Goal: Task Accomplishment & Management: Complete application form

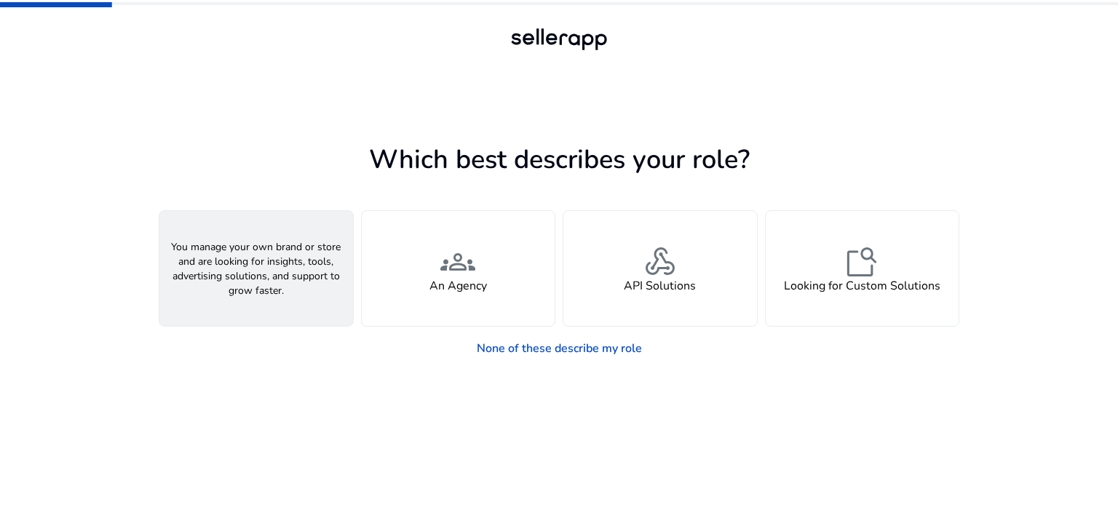
click at [224, 271] on div "person A Seller" at bounding box center [256, 268] width 194 height 115
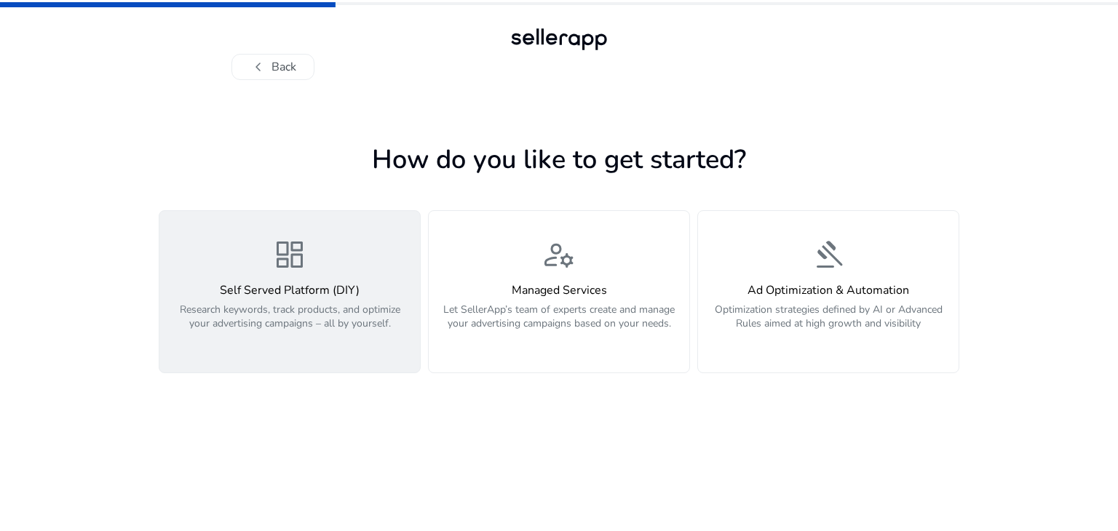
click at [305, 266] on span "dashboard" at bounding box center [289, 254] width 35 height 35
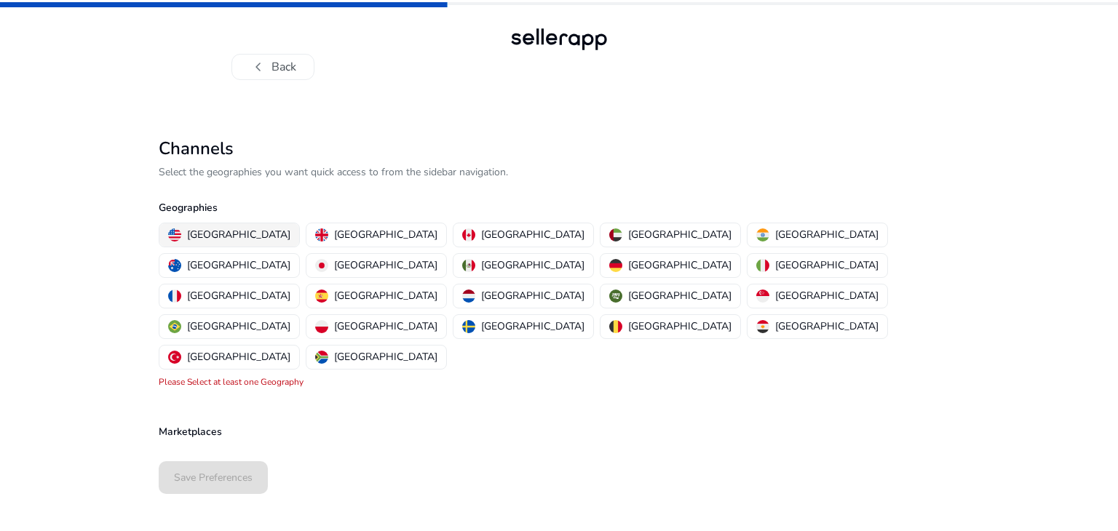
click at [198, 231] on p "[GEOGRAPHIC_DATA]" at bounding box center [238, 234] width 103 height 15
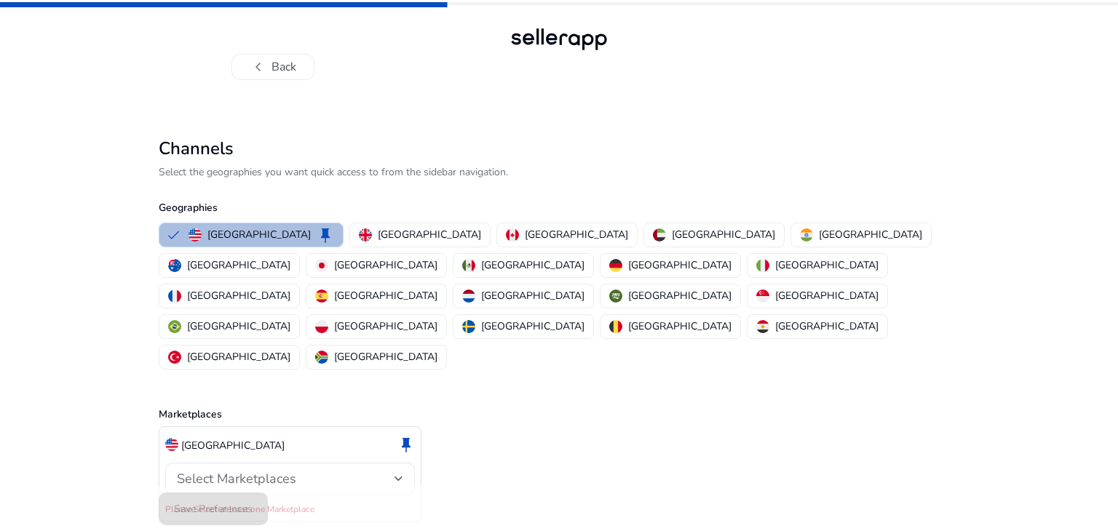
click at [397, 476] on div at bounding box center [398, 479] width 9 height 6
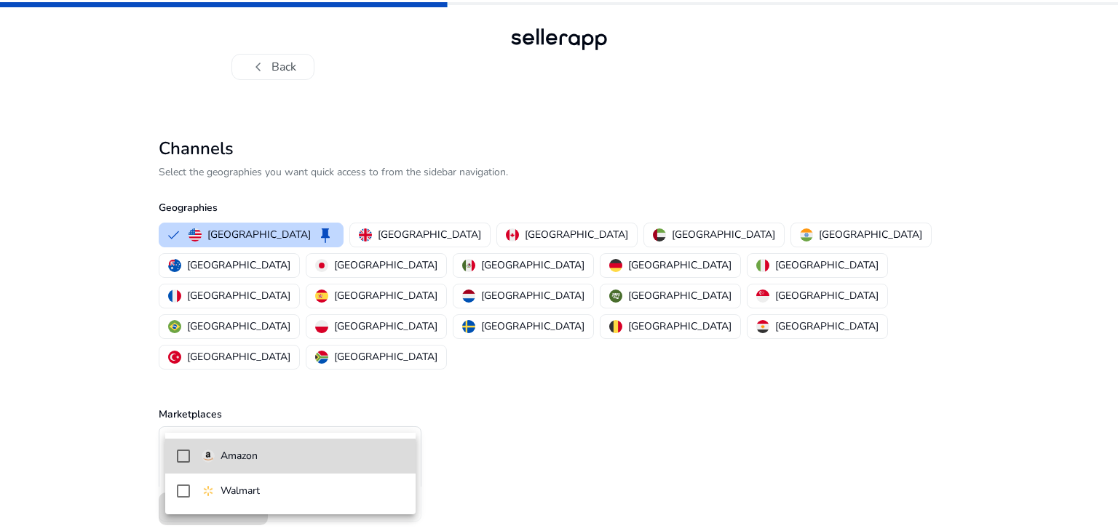
click at [288, 459] on span "Amazon" at bounding box center [303, 456] width 202 height 16
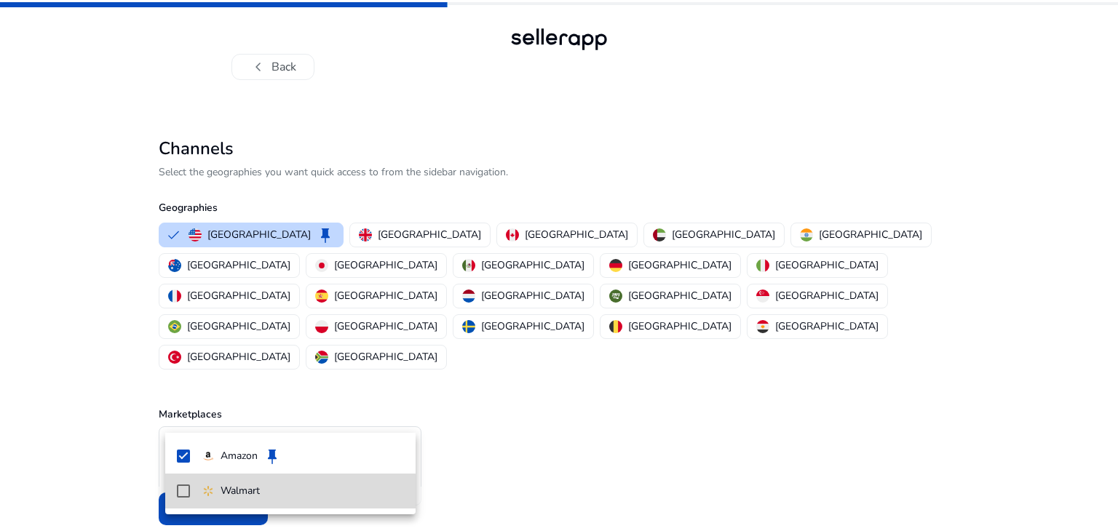
click at [181, 493] on mat-pseudo-checkbox at bounding box center [183, 491] width 13 height 13
click at [529, 440] on div at bounding box center [559, 265] width 1118 height 531
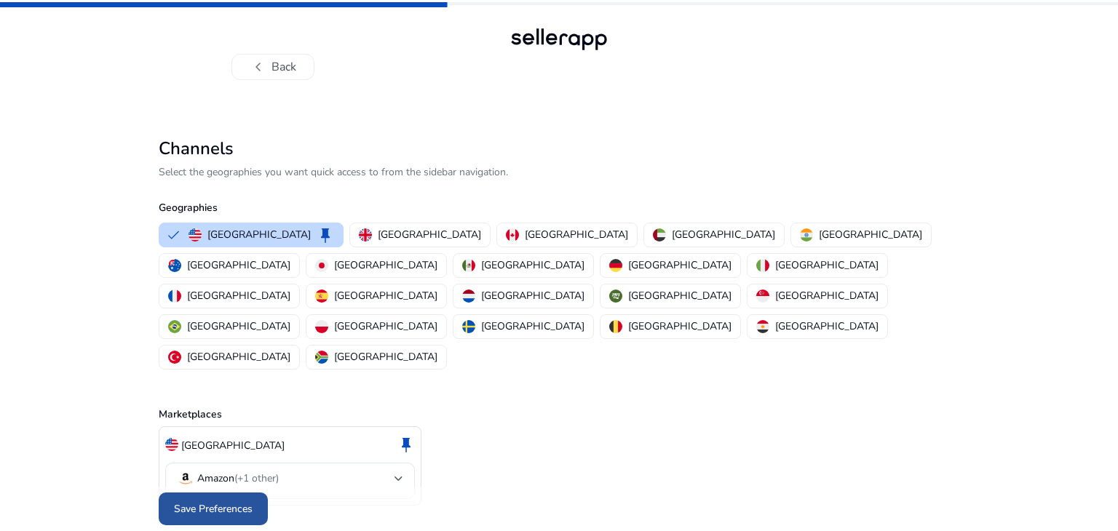
click at [212, 501] on span "Save Preferences" at bounding box center [213, 508] width 79 height 15
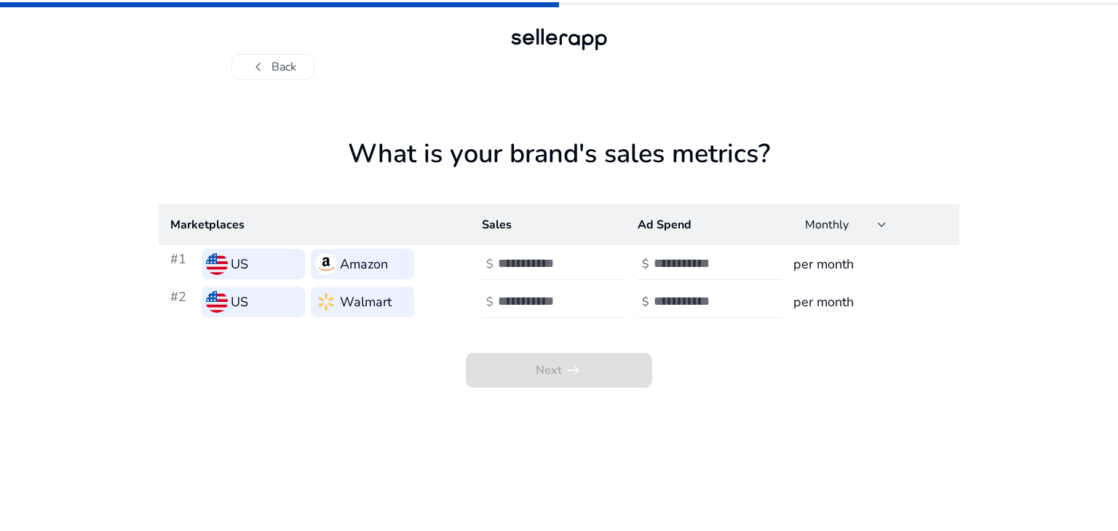
click at [551, 266] on input "number" at bounding box center [547, 263] width 98 height 16
click at [717, 264] on input "number" at bounding box center [702, 263] width 98 height 16
click at [554, 266] on input "******" at bounding box center [547, 263] width 98 height 16
type input "*****"
click at [693, 263] on input "number" at bounding box center [702, 263] width 98 height 16
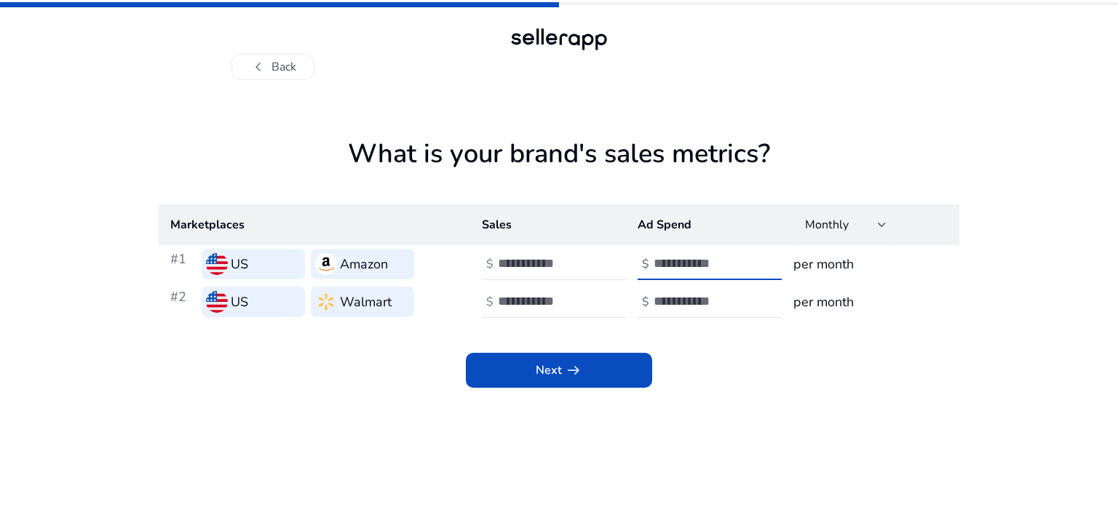
type input "****"
click at [860, 131] on div "What is your brand's sales metrics? Marketplaces Sales Ad Spend Monthly #1 US A…" at bounding box center [559, 305] width 800 height 451
click at [530, 302] on input "number" at bounding box center [547, 301] width 98 height 16
type input "****"
click at [674, 298] on input "number" at bounding box center [702, 301] width 98 height 16
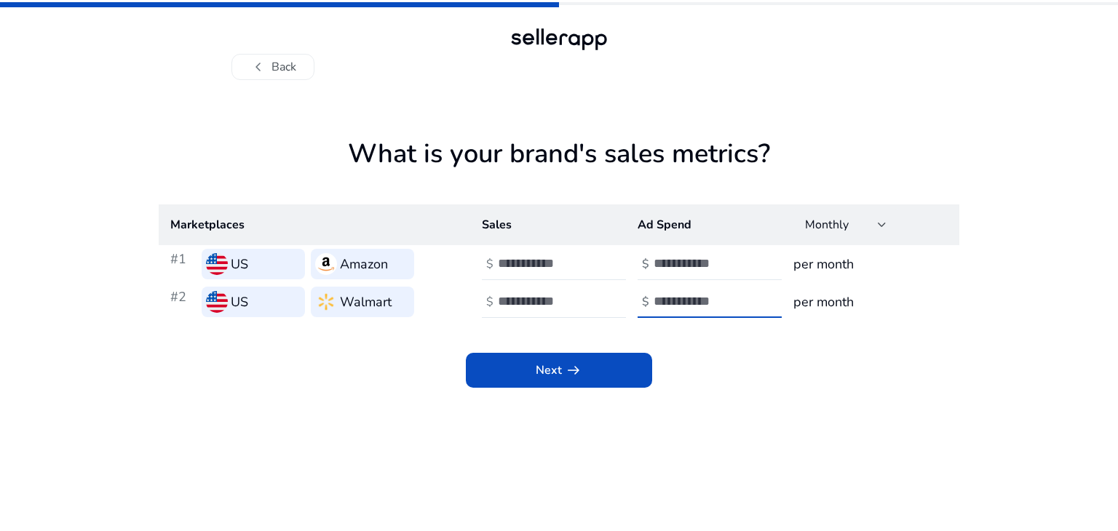
type input "****"
click at [720, 368] on div "Next arrow_right_alt" at bounding box center [559, 354] width 800 height 67
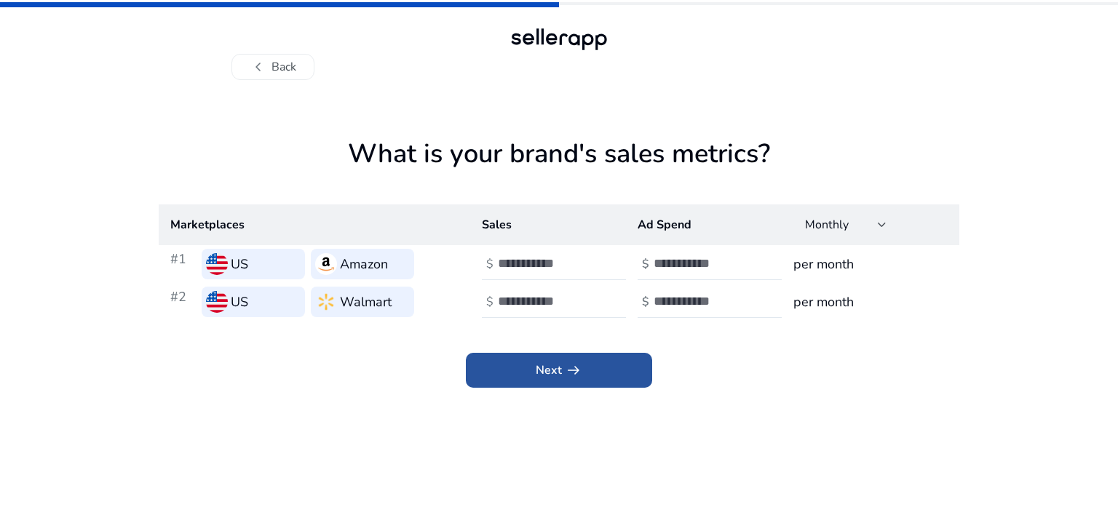
click at [599, 379] on span at bounding box center [559, 370] width 186 height 35
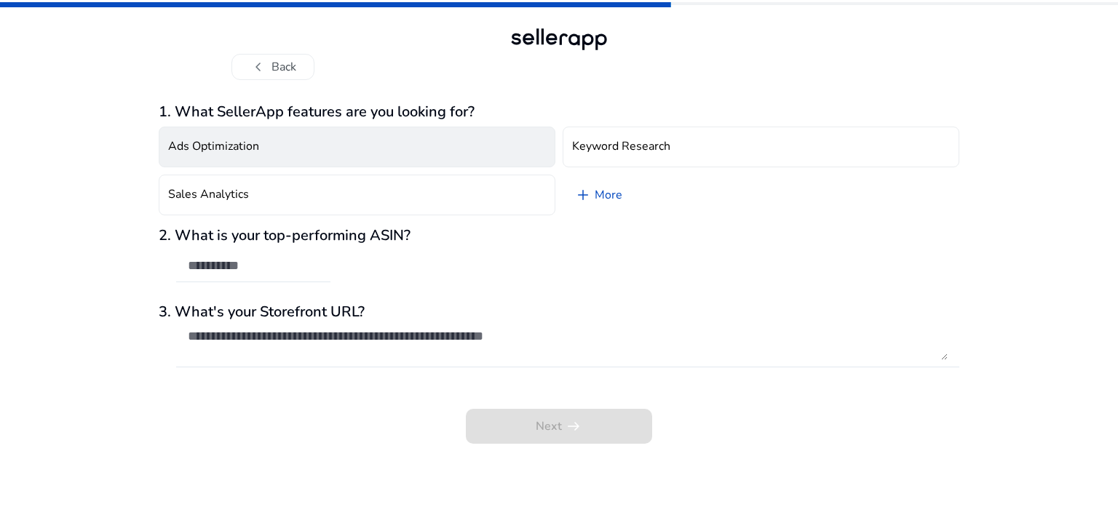
click at [317, 141] on button "Ads Optimization" at bounding box center [357, 147] width 397 height 41
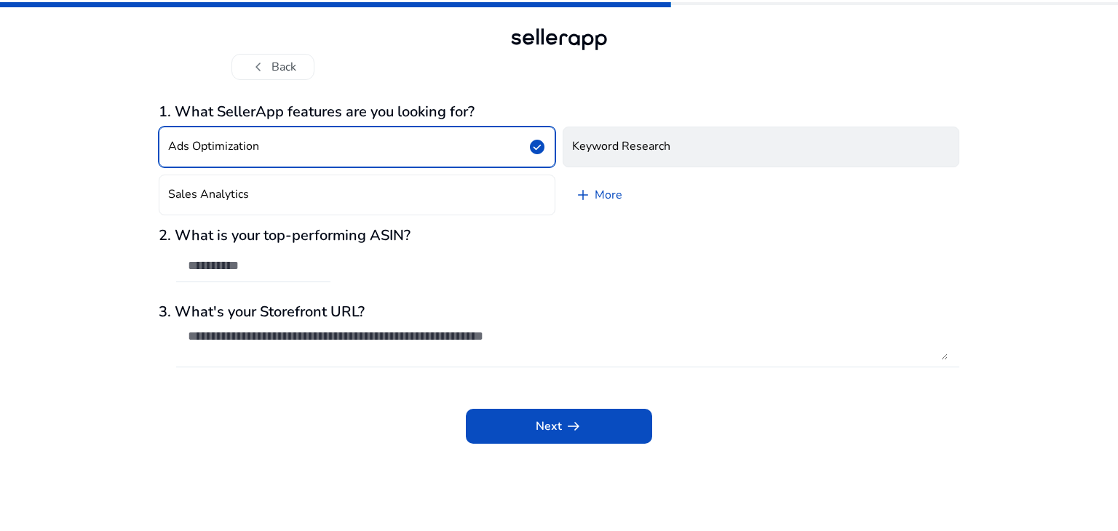
click at [626, 144] on h4 "Keyword Research" at bounding box center [621, 147] width 98 height 14
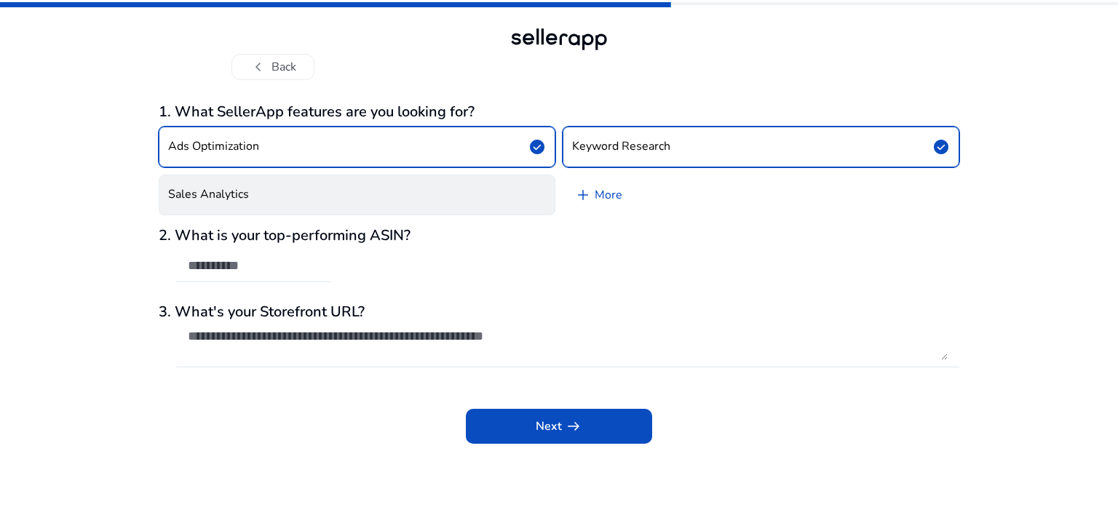
click at [446, 187] on button "Sales Analytics" at bounding box center [357, 195] width 397 height 41
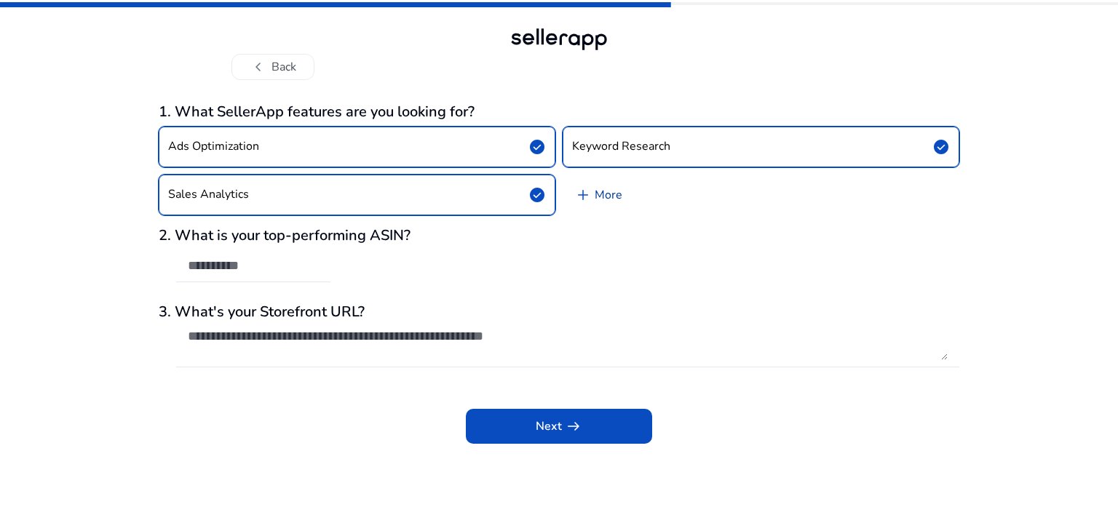
click at [606, 197] on link "add More" at bounding box center [597, 195] width 71 height 41
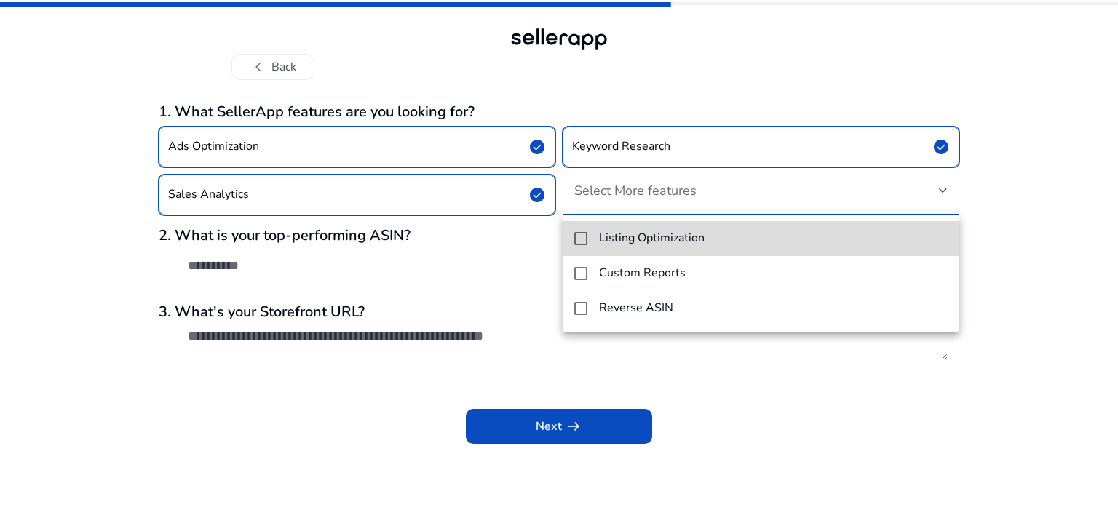
click at [621, 238] on h4 "Listing Optimization" at bounding box center [652, 238] width 106 height 14
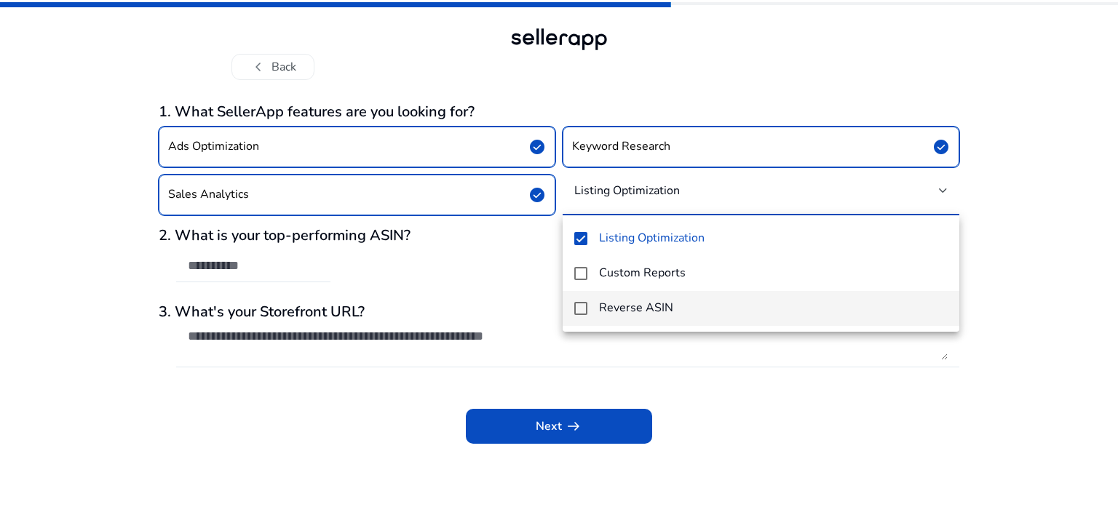
click at [630, 309] on h4 "Reverse ASIN" at bounding box center [636, 308] width 74 height 14
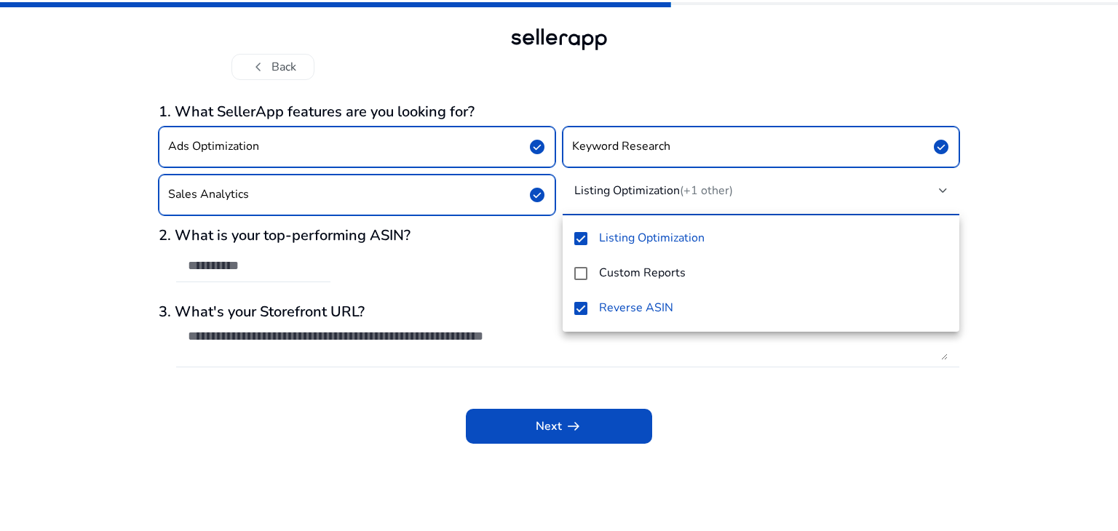
click at [717, 430] on div at bounding box center [559, 265] width 1118 height 531
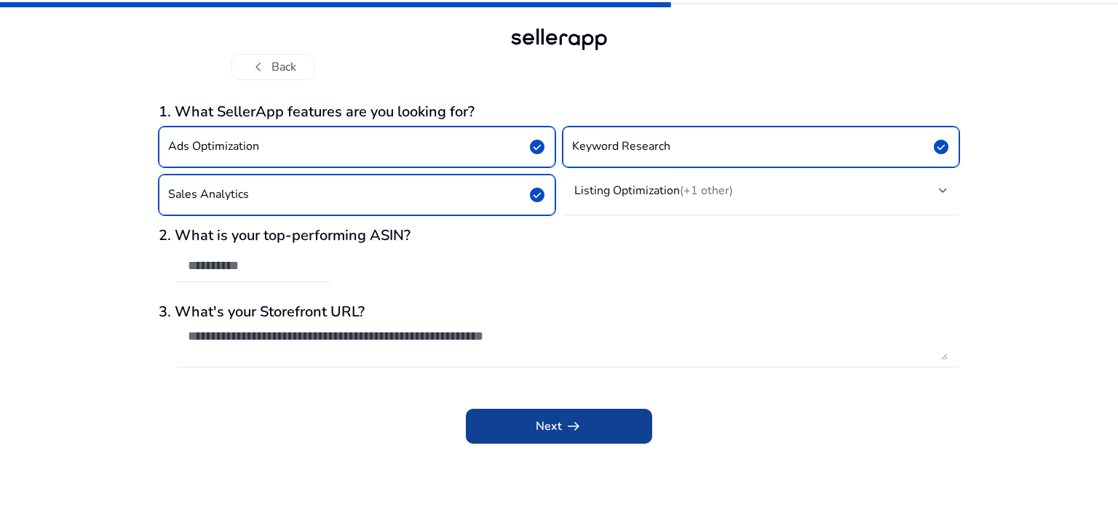
click at [552, 426] on span "Next arrow_right_alt" at bounding box center [559, 426] width 47 height 17
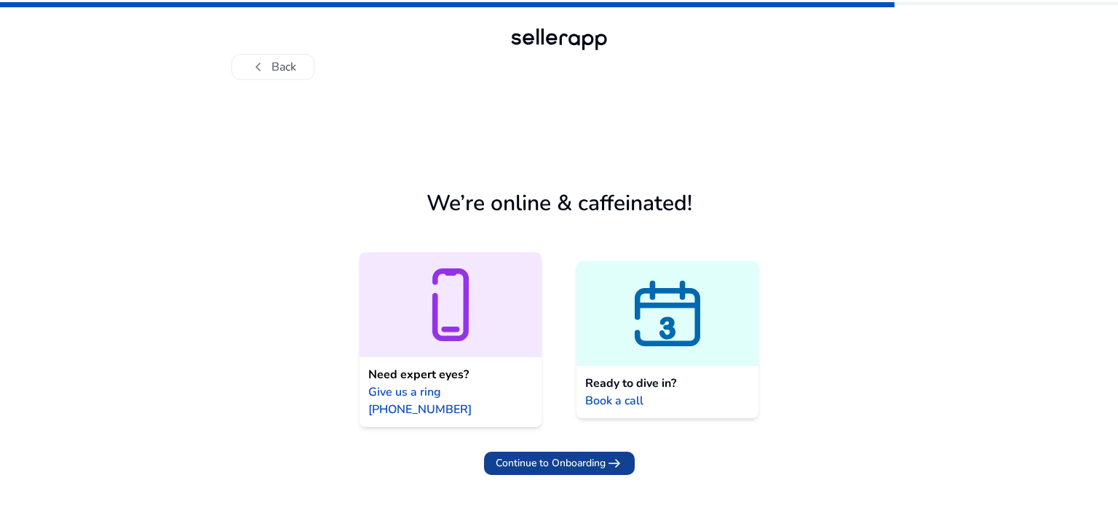
click at [576, 455] on span "Continue to Onboarding" at bounding box center [550, 462] width 110 height 15
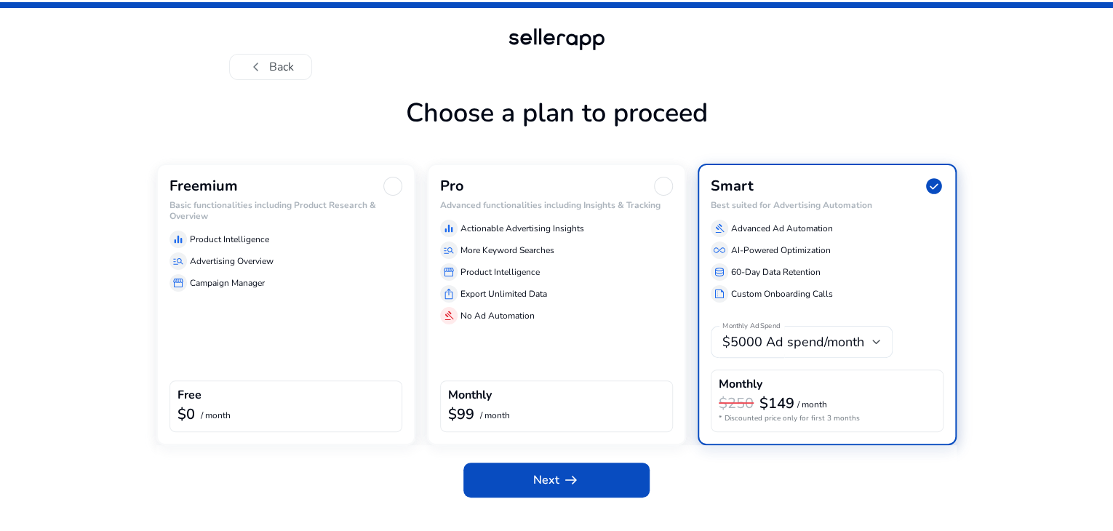
click at [397, 196] on div at bounding box center [392, 186] width 19 height 19
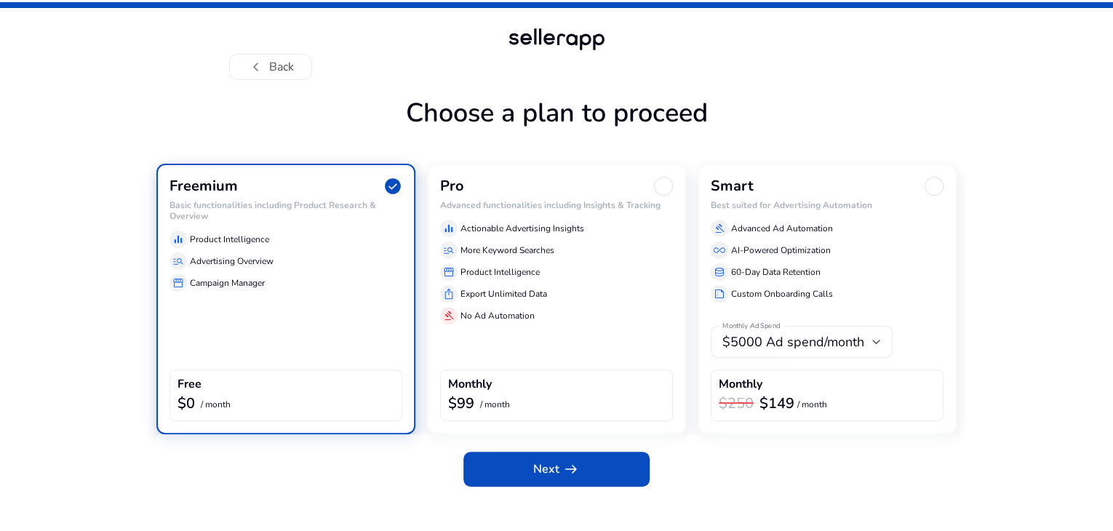
scroll to position [13, 0]
click at [540, 478] on span "Next arrow_right_alt" at bounding box center [556, 469] width 47 height 17
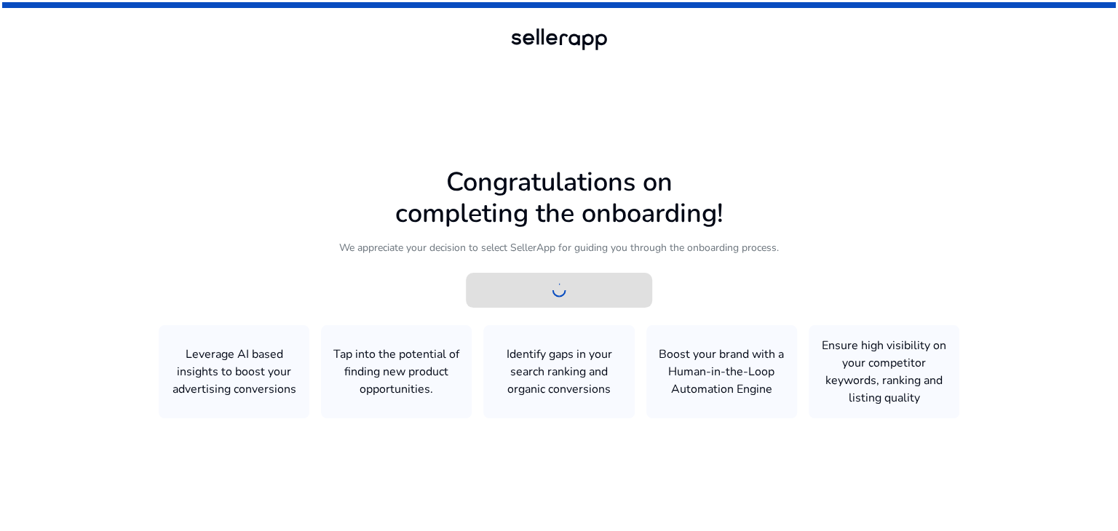
scroll to position [0, 0]
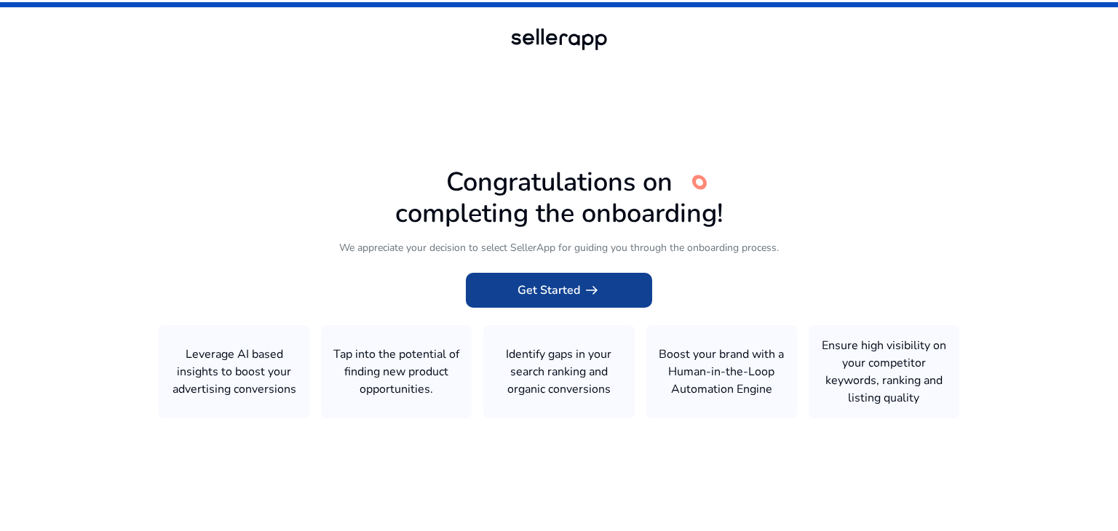
click at [568, 287] on span "Get Started arrow_right_alt" at bounding box center [558, 290] width 83 height 17
